Goal: Task Accomplishment & Management: Use online tool/utility

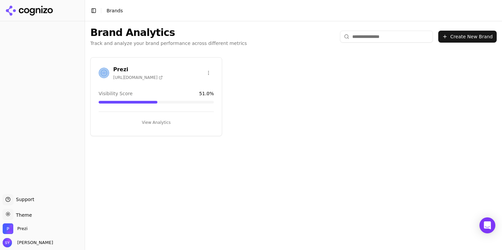
click at [133, 123] on button "View Analytics" at bounding box center [156, 122] width 115 height 11
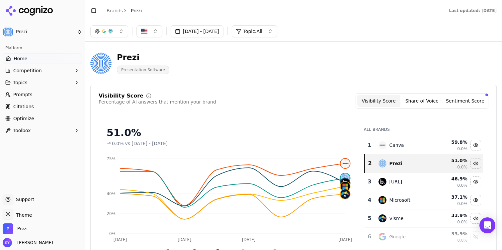
click at [35, 116] on link "Optimize" at bounding box center [42, 118] width 79 height 11
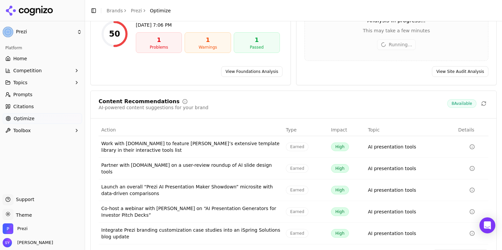
scroll to position [75, 0]
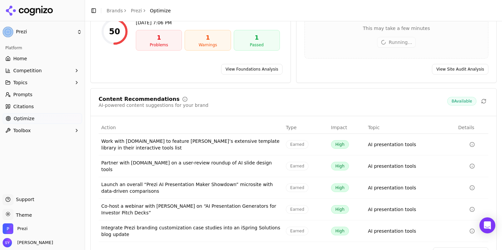
click at [275, 108] on div "Content Recommendations AI-powered content suggestions for your brand 8 Availab…" at bounding box center [294, 106] width 406 height 20
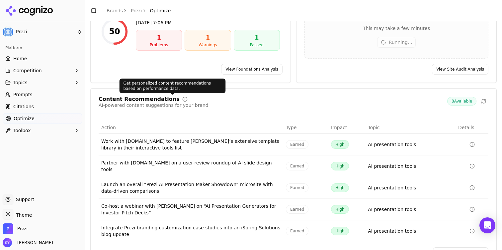
click at [144, 100] on div "Content Recommendations" at bounding box center [139, 98] width 81 height 5
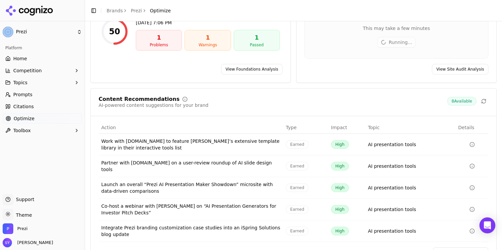
scroll to position [92, 0]
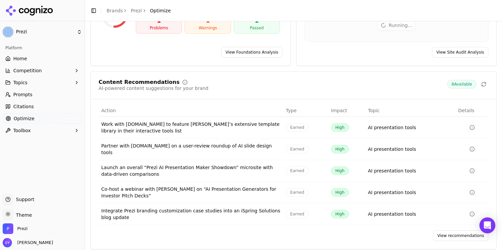
click at [468, 230] on link "View recommendations" at bounding box center [460, 235] width 55 height 11
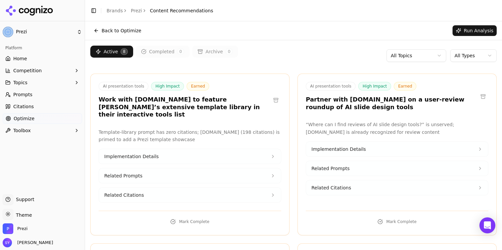
click at [277, 96] on button at bounding box center [276, 100] width 11 height 11
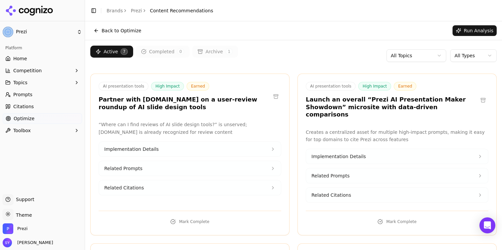
click at [277, 96] on button at bounding box center [276, 96] width 11 height 11
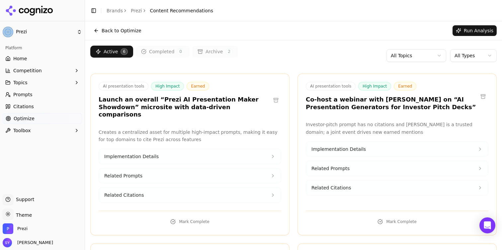
click at [484, 95] on button at bounding box center [483, 96] width 11 height 11
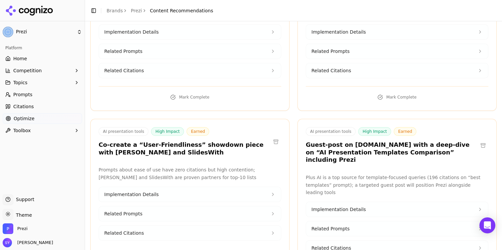
scroll to position [130, 0]
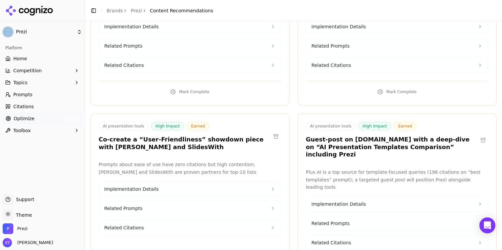
click at [277, 131] on button at bounding box center [276, 136] width 11 height 11
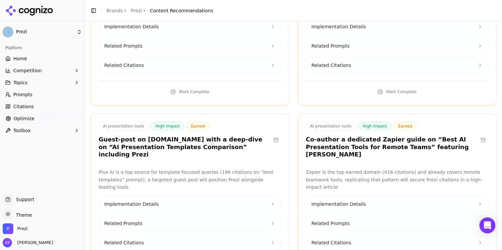
click at [271, 135] on button at bounding box center [276, 140] width 11 height 11
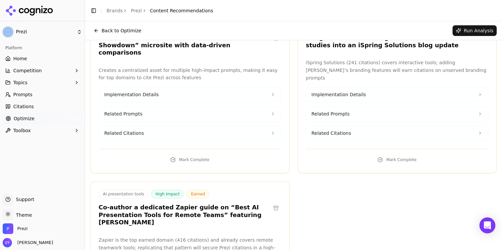
scroll to position [0, 0]
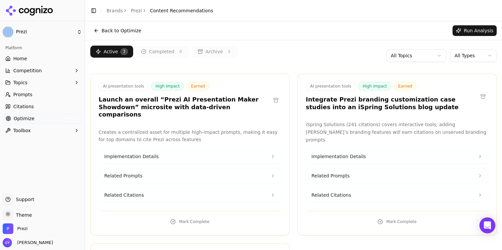
click at [473, 29] on button "Run Analysis" at bounding box center [475, 30] width 44 height 11
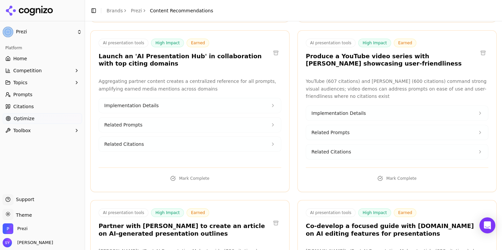
scroll to position [878, 0]
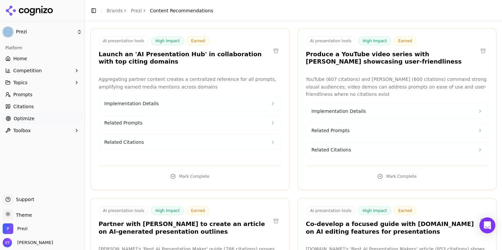
click at [33, 95] on link "Prompts" at bounding box center [42, 94] width 79 height 11
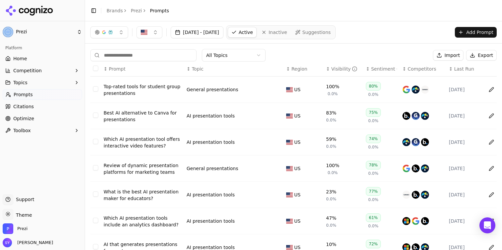
click at [159, 55] on input at bounding box center [143, 55] width 106 height 12
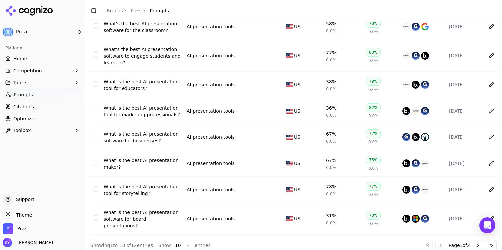
scroll to position [118, 0]
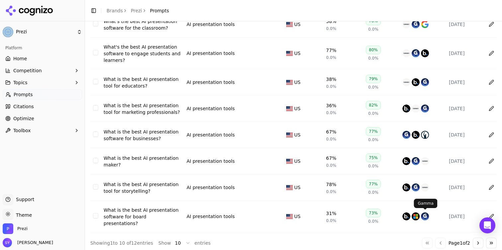
type input "**********"
click at [476, 238] on button "Go to next page" at bounding box center [478, 242] width 11 height 11
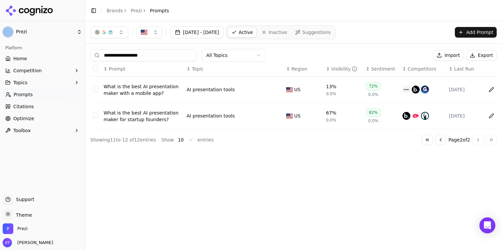
click at [124, 56] on input "**********" at bounding box center [143, 55] width 106 height 12
click at [467, 33] on button "Add Prompt" at bounding box center [476, 32] width 42 height 11
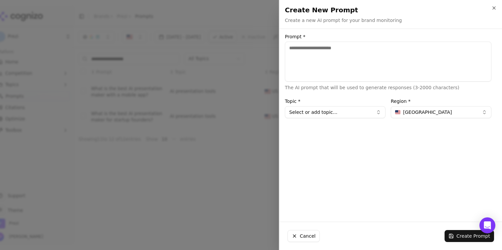
click at [343, 69] on textarea "Prompt *" at bounding box center [388, 62] width 207 height 40
type textarea "**********"
click at [334, 115] on button "Select or add topic..." at bounding box center [335, 112] width 101 height 12
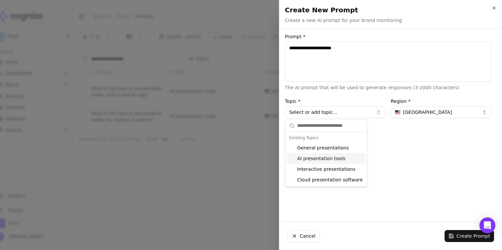
click at [331, 157] on div "AI presentation tools" at bounding box center [326, 158] width 79 height 11
type input "**********"
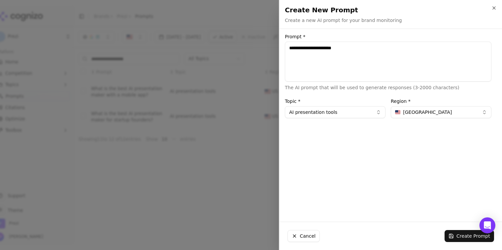
click at [464, 238] on button "Create Prompt" at bounding box center [470, 236] width 50 height 12
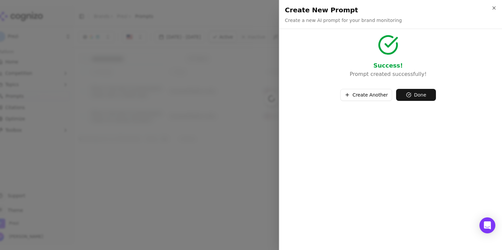
click at [368, 97] on button "Create Another" at bounding box center [367, 95] width 52 height 12
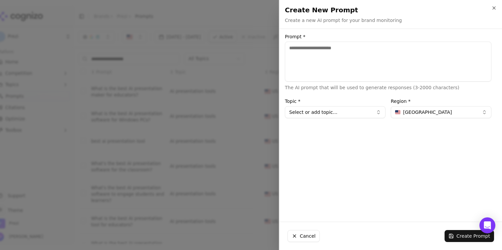
click at [325, 64] on textarea "Prompt *" at bounding box center [388, 62] width 207 height 40
type textarea "**********"
click at [315, 113] on button "Select or add topic..." at bounding box center [335, 112] width 101 height 12
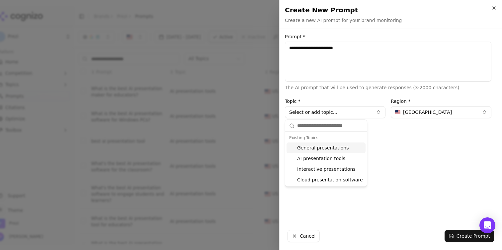
click at [318, 156] on div "AI presentation tools" at bounding box center [326, 158] width 79 height 11
type input "**********"
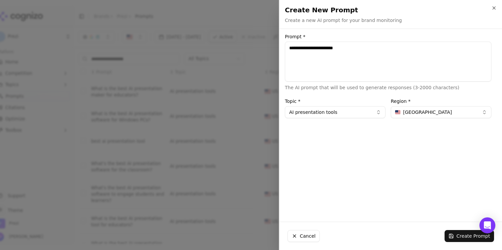
click at [462, 237] on button "Create Prompt" at bounding box center [470, 236] width 50 height 12
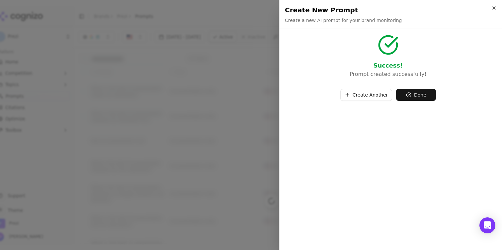
click at [246, 100] on div at bounding box center [251, 125] width 502 height 250
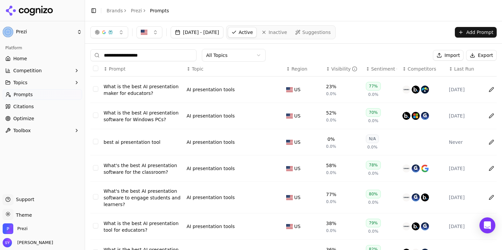
click at [171, 53] on input "**********" at bounding box center [143, 55] width 106 height 12
click at [484, 32] on button "Add Prompt" at bounding box center [476, 32] width 42 height 11
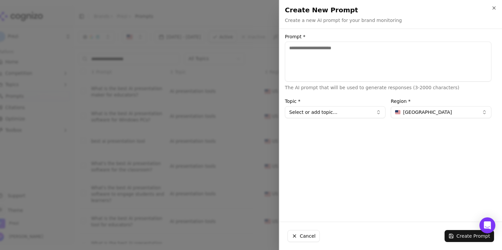
click at [370, 48] on textarea "Prompt *" at bounding box center [388, 62] width 207 height 40
type textarea "**********"
click at [361, 110] on button "Select or add topic..." at bounding box center [335, 112] width 101 height 12
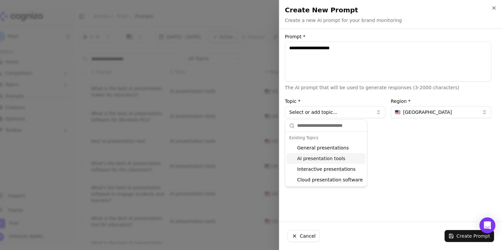
click at [339, 157] on div "AI presentation tools" at bounding box center [326, 158] width 79 height 11
type input "**********"
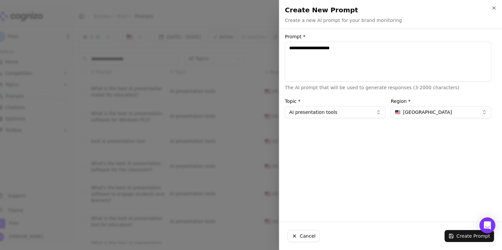
click at [458, 236] on button "Create Prompt" at bounding box center [470, 236] width 50 height 12
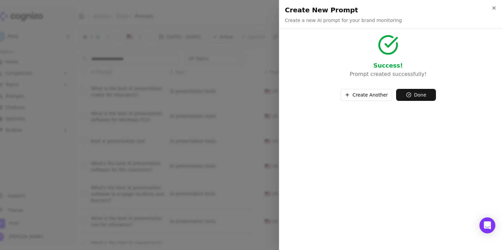
click at [371, 95] on button "Create Another" at bounding box center [367, 95] width 52 height 12
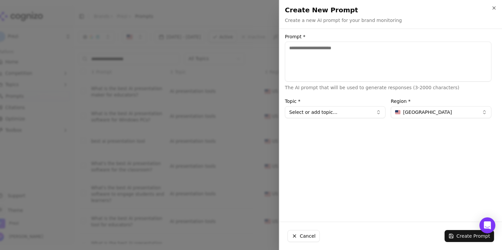
click at [344, 52] on textarea "Prompt *" at bounding box center [388, 62] width 207 height 40
click at [335, 49] on textarea "**********" at bounding box center [388, 62] width 207 height 40
type textarea "**********"
click at [325, 116] on button "Select or add topic..." at bounding box center [335, 112] width 101 height 12
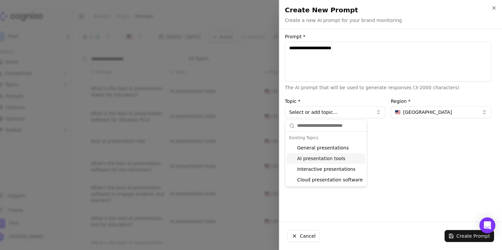
click at [327, 156] on div "AI presentation tools" at bounding box center [326, 158] width 79 height 11
type input "**********"
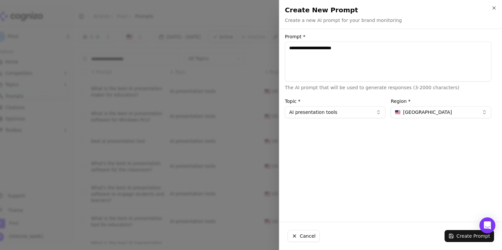
click at [453, 236] on button "Create Prompt" at bounding box center [470, 236] width 50 height 12
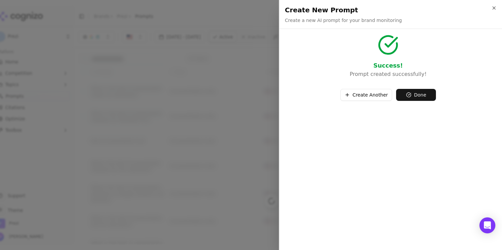
click at [234, 123] on div at bounding box center [251, 125] width 502 height 250
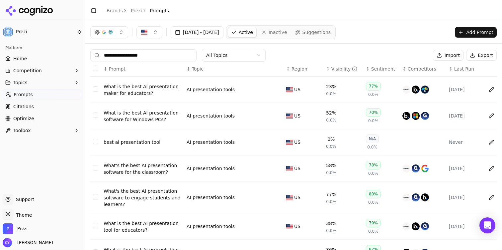
click at [181, 56] on input "**********" at bounding box center [143, 55] width 106 height 12
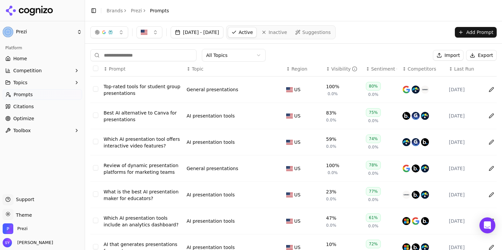
click at [296, 51] on div "All Topics Import Export" at bounding box center [293, 55] width 407 height 13
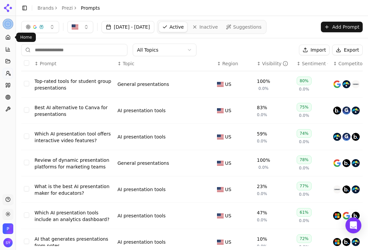
click at [9, 39] on icon at bounding box center [7, 37] width 5 height 5
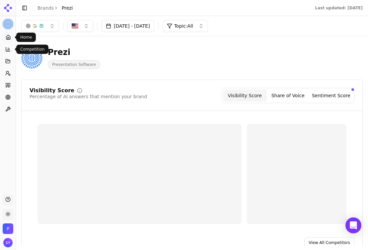
click at [8, 50] on icon at bounding box center [7, 49] width 5 height 5
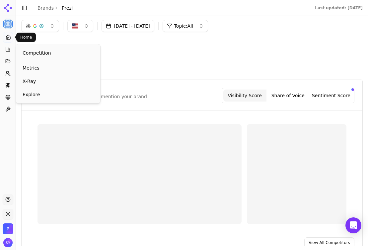
click at [4, 36] on link "Home" at bounding box center [8, 37] width 10 height 11
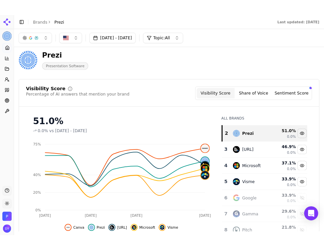
scroll to position [18, 0]
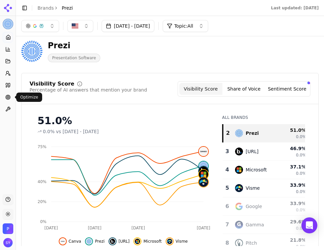
click at [7, 100] on link "Optimize" at bounding box center [8, 97] width 10 height 11
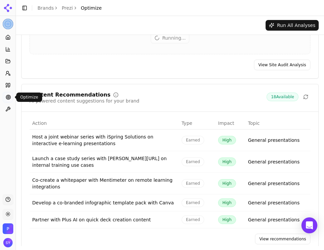
scroll to position [180, 0]
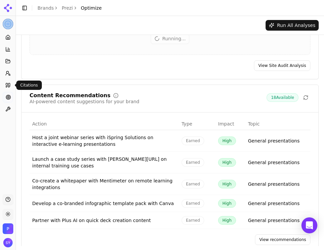
click at [8, 82] on link "Citations" at bounding box center [8, 85] width 10 height 11
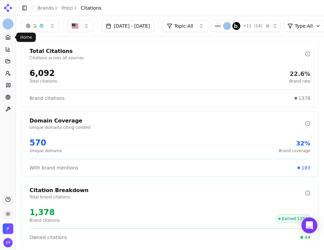
click at [8, 38] on icon at bounding box center [7, 37] width 5 height 5
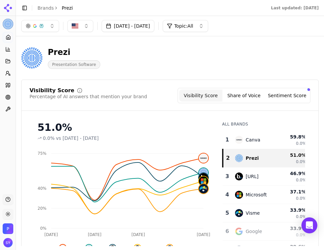
click at [287, 91] on button "Sentiment Score" at bounding box center [287, 95] width 43 height 12
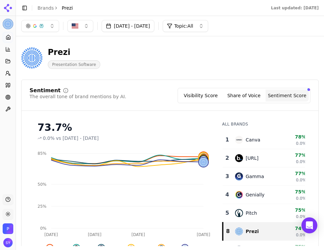
click at [257, 82] on div "Sentiment The overall tone of brand mentions by AI. Visibility Score Share of V…" at bounding box center [170, 183] width 298 height 208
click at [249, 93] on button "Share of Voice" at bounding box center [244, 95] width 43 height 12
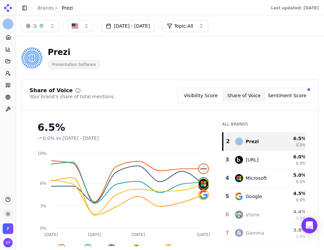
scroll to position [18, 0]
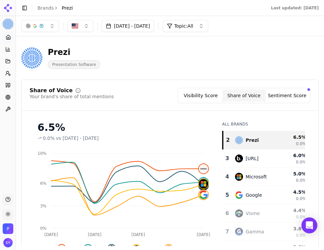
click at [268, 63] on div "Prezi Presentation Software" at bounding box center [170, 58] width 298 height 22
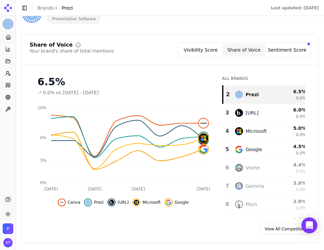
scroll to position [48, 0]
